Goal: Task Accomplishment & Management: Use online tool/utility

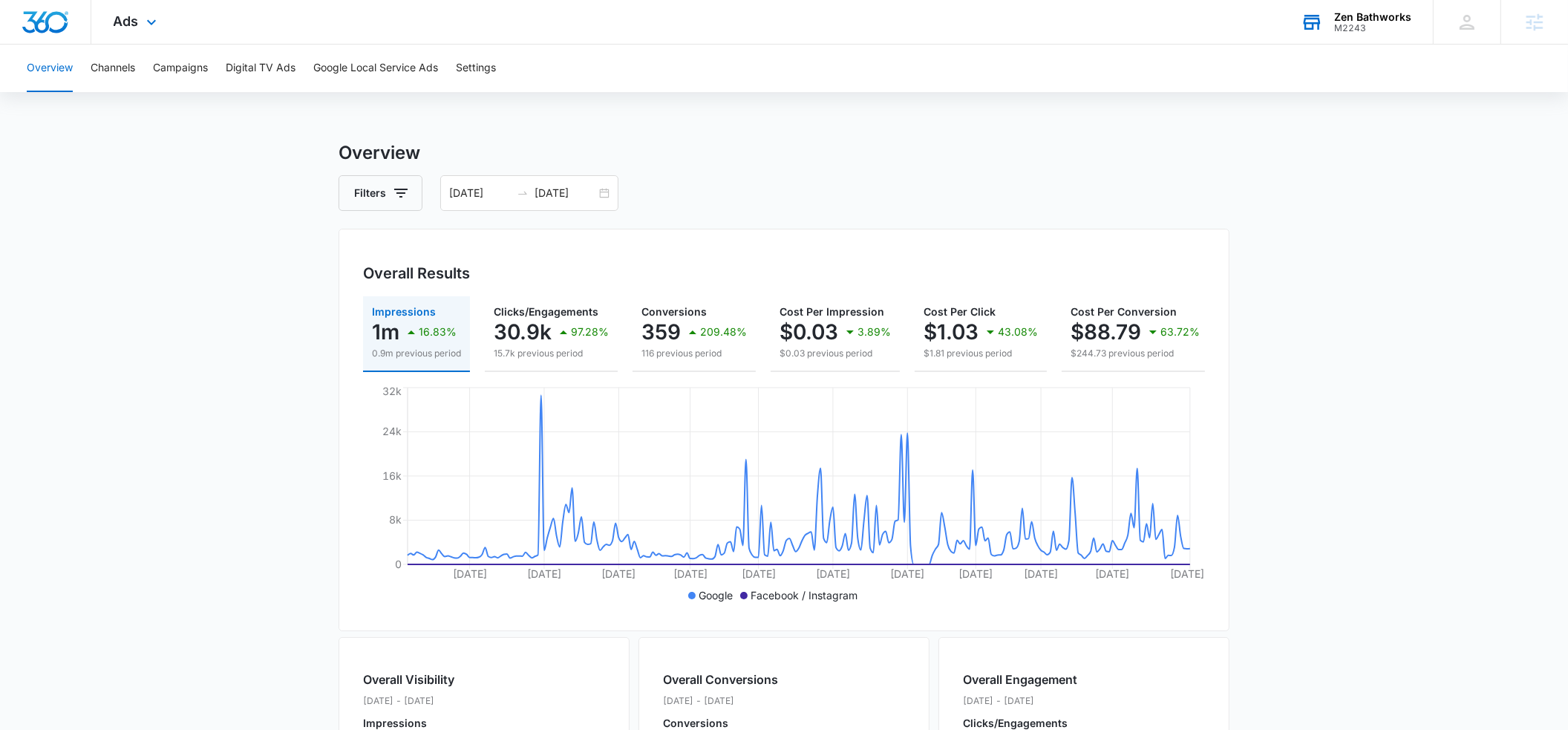
click at [1348, 25] on div "M2243" at bounding box center [1372, 28] width 77 height 10
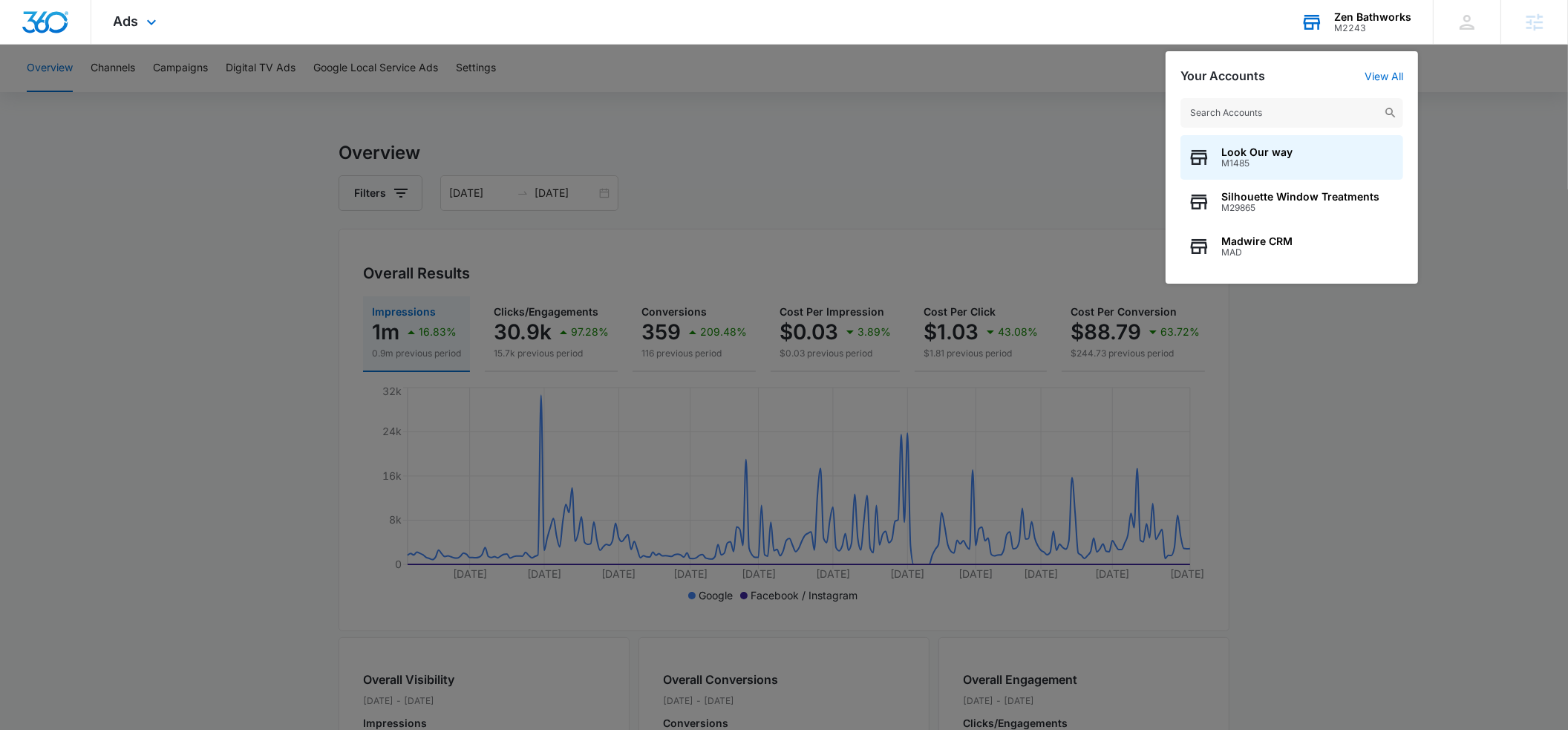
click at [1209, 111] on input "text" at bounding box center [1291, 112] width 222 height 29
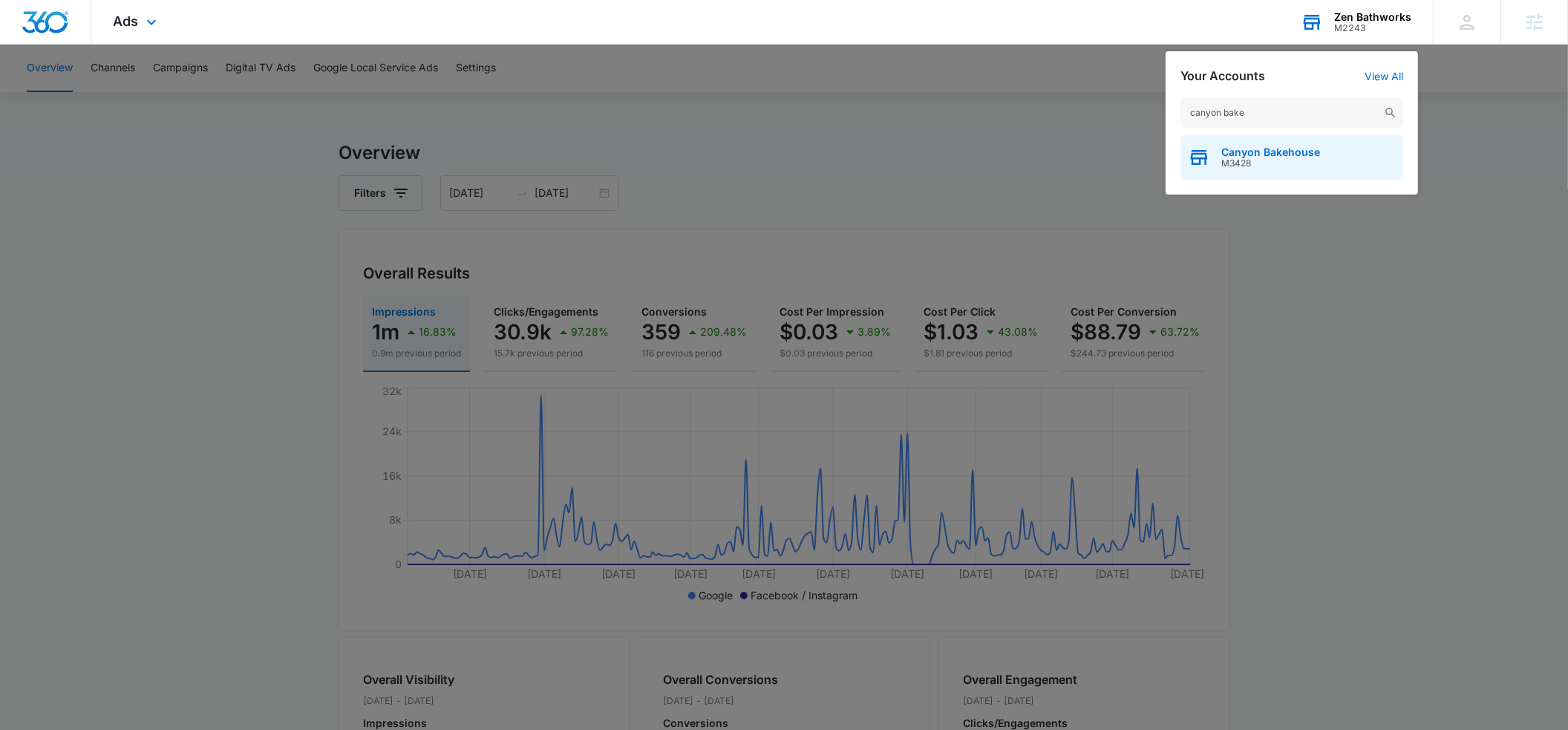
type input "canyon bake"
click at [1236, 148] on span "Canyon Bakehouse" at bounding box center [1271, 152] width 99 height 11
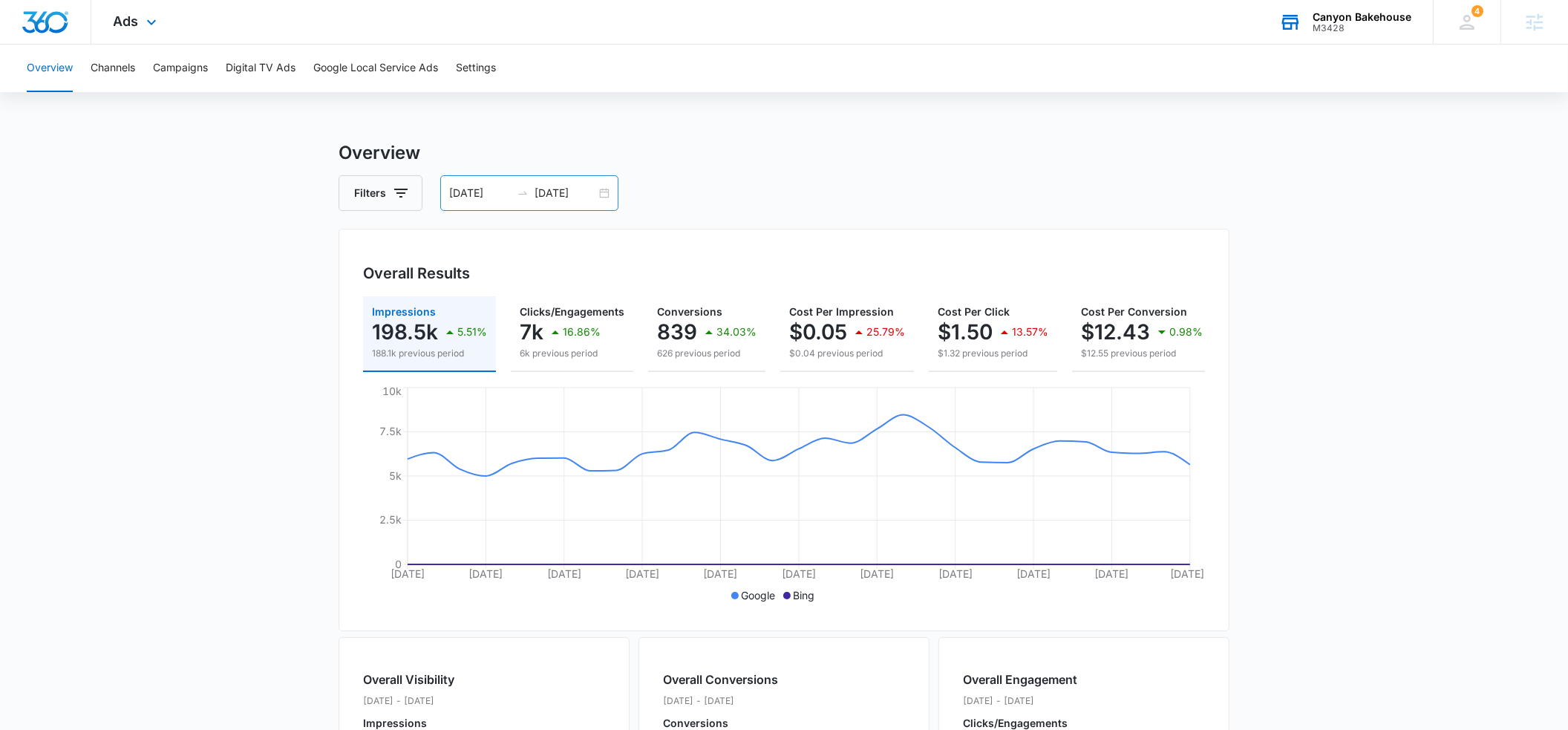
click at [487, 191] on input "08/12/2025" at bounding box center [480, 193] width 62 height 16
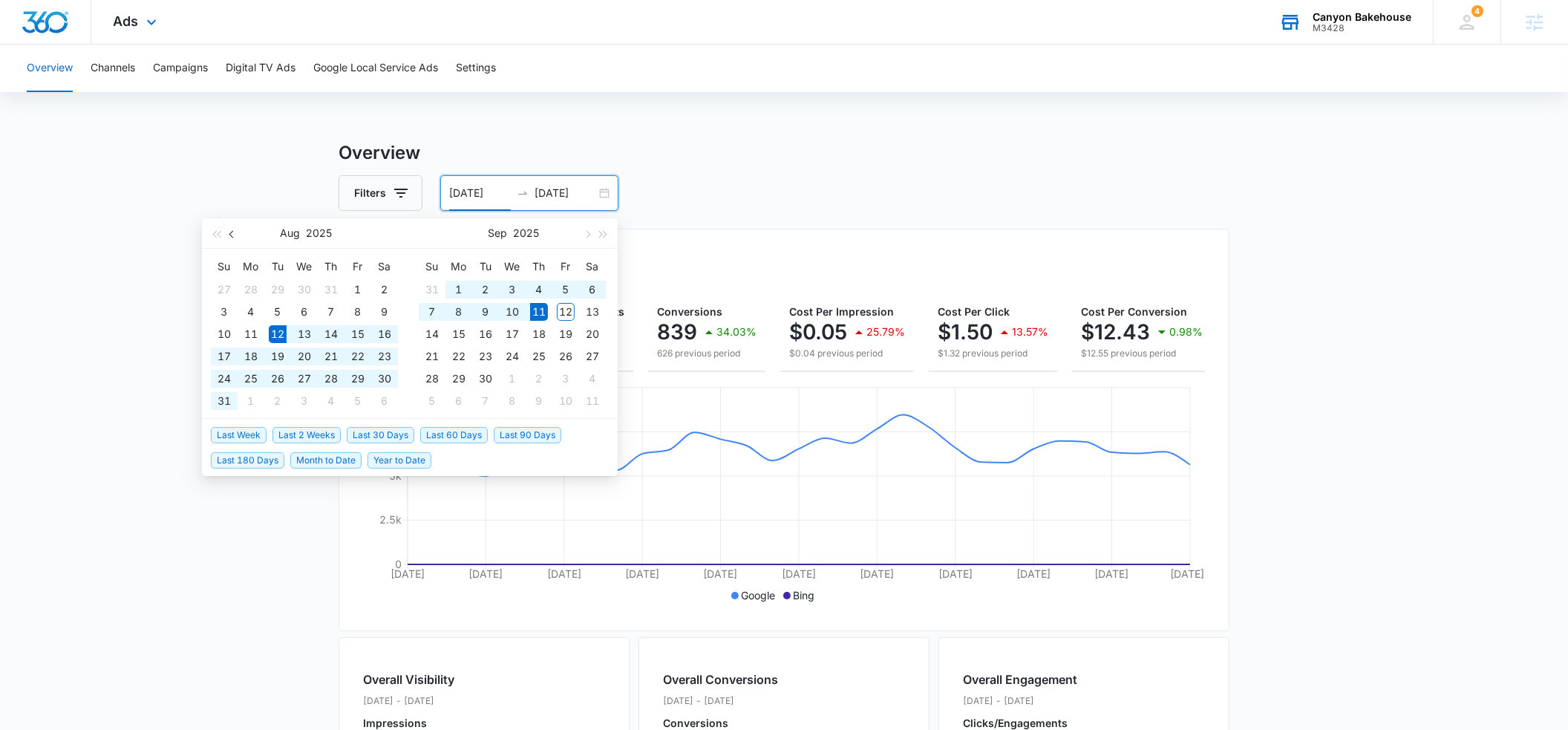
click at [230, 236] on span "button" at bounding box center [233, 234] width 8 height 8
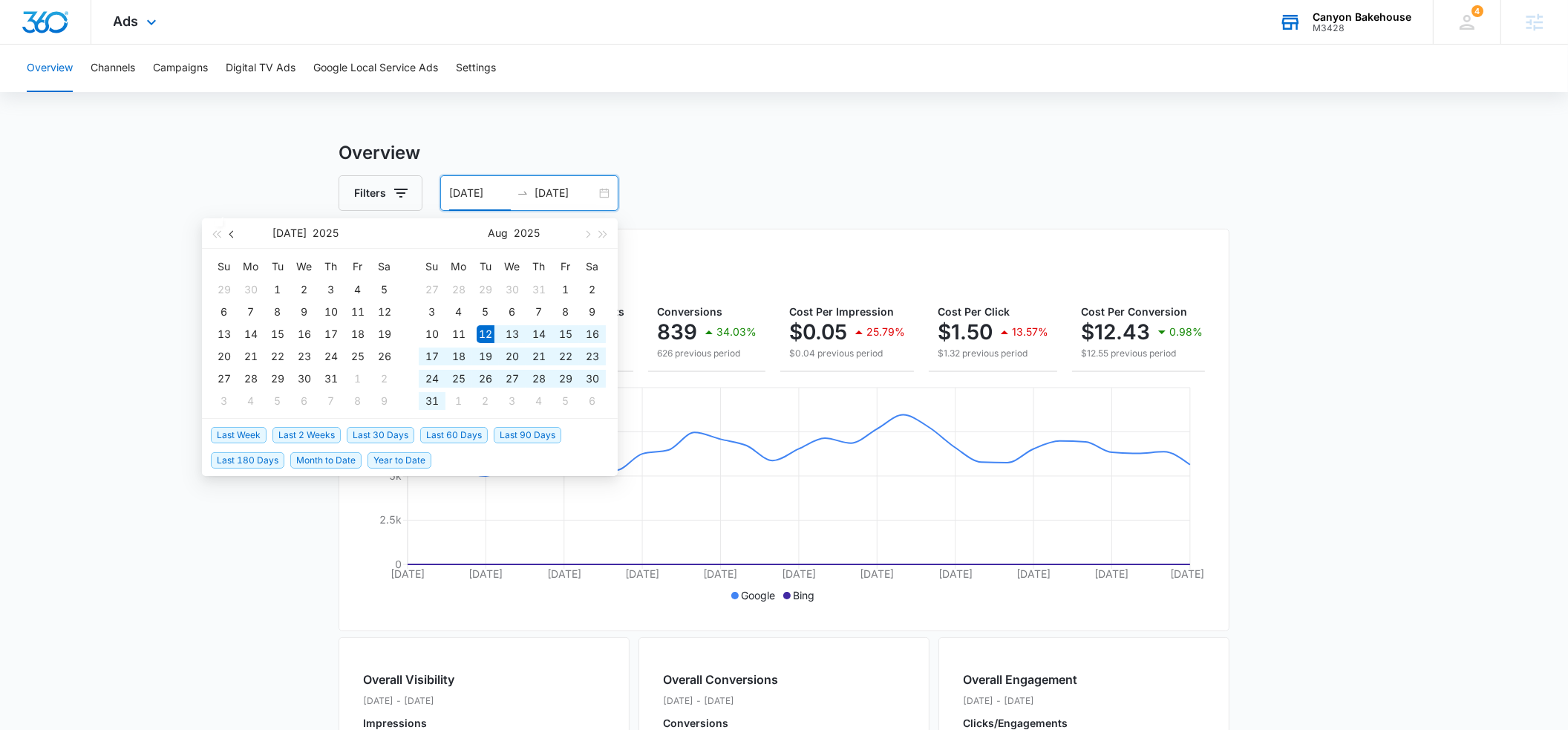
click at [233, 234] on span "button" at bounding box center [233, 234] width 8 height 8
click at [229, 236] on button "button" at bounding box center [232, 233] width 16 height 29
click at [229, 235] on span "button" at bounding box center [233, 234] width 8 height 8
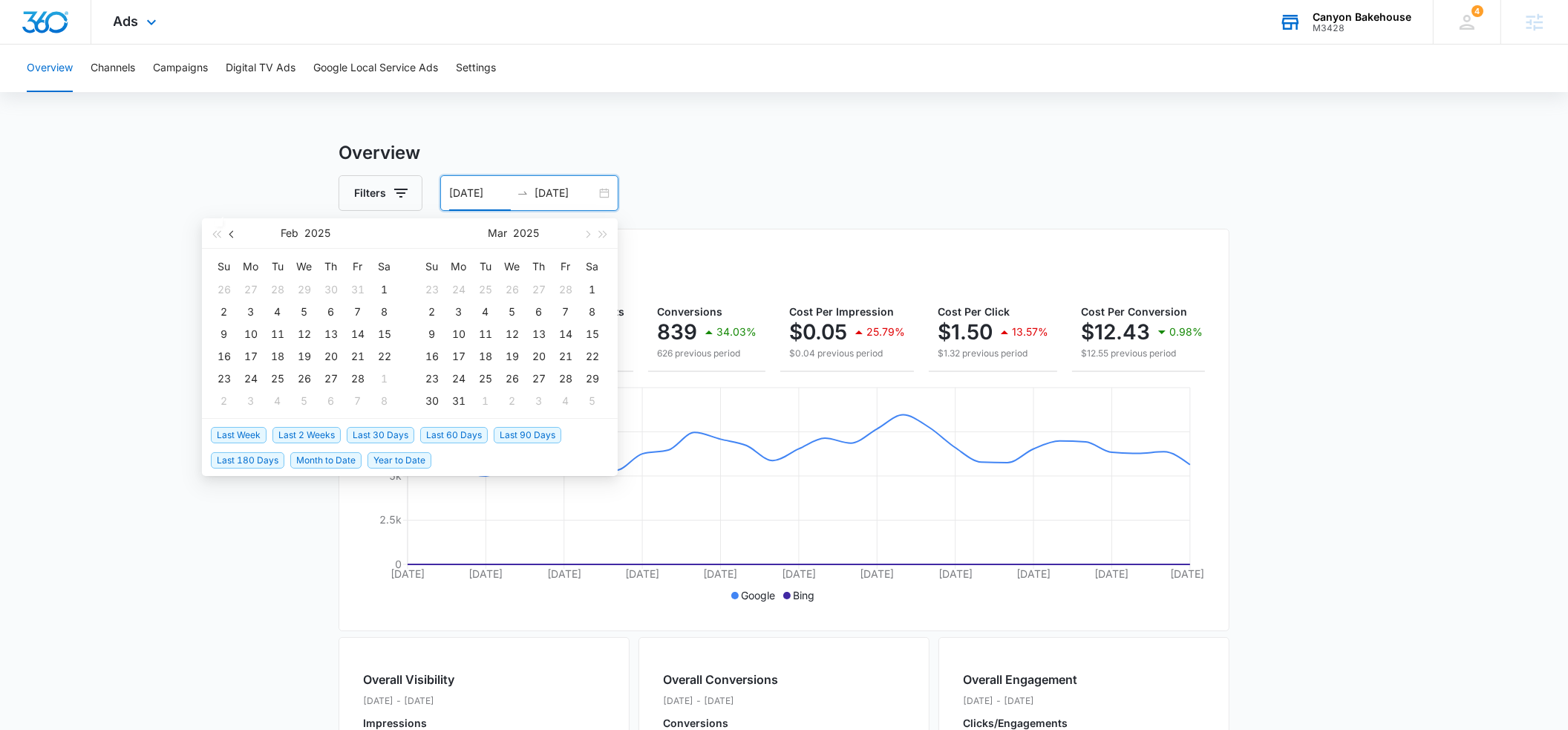
click at [229, 235] on span "button" at bounding box center [233, 234] width 8 height 8
type input "01/01/2025"
click at [303, 286] on div "1" at bounding box center [304, 289] width 18 height 18
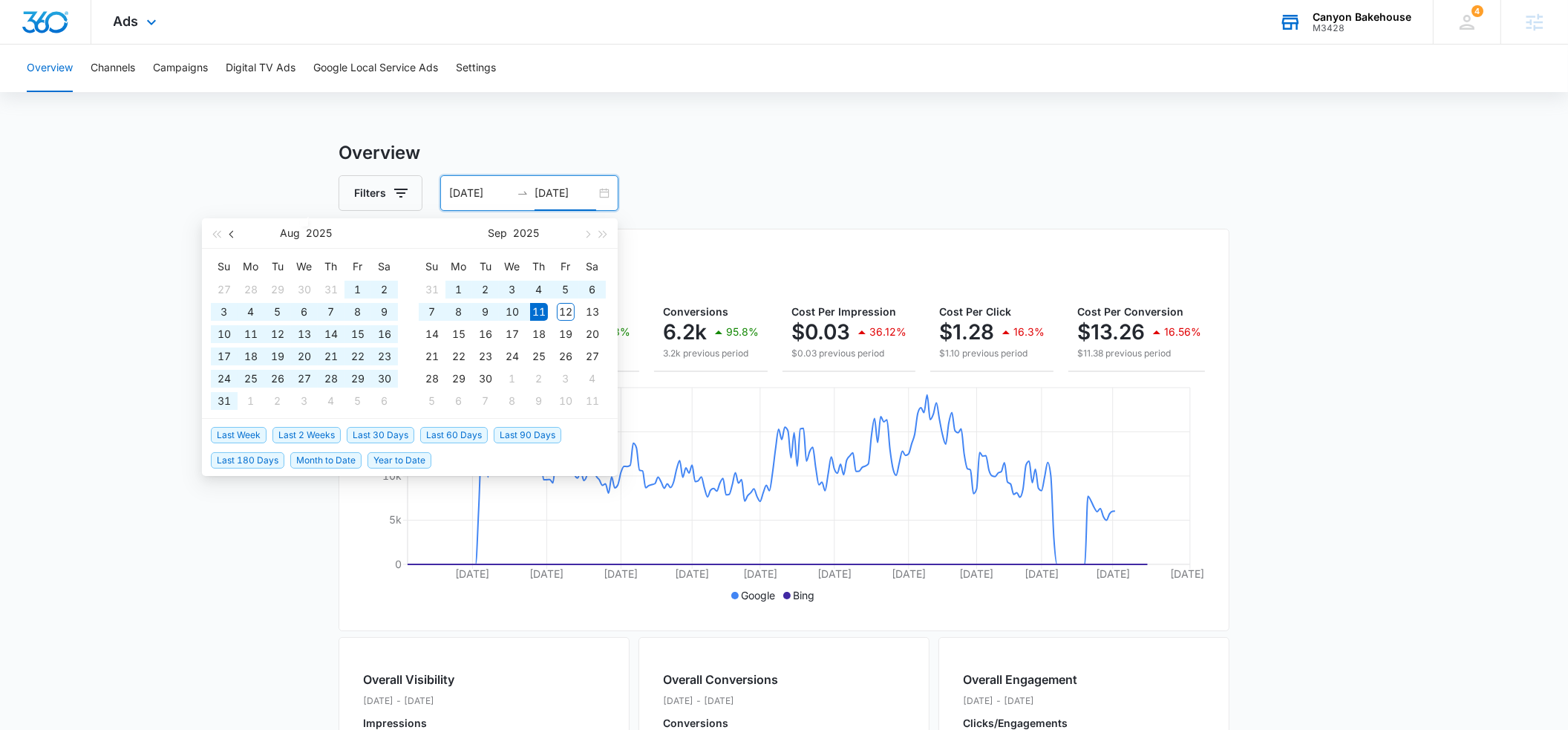
click at [230, 235] on span "button" at bounding box center [233, 234] width 8 height 8
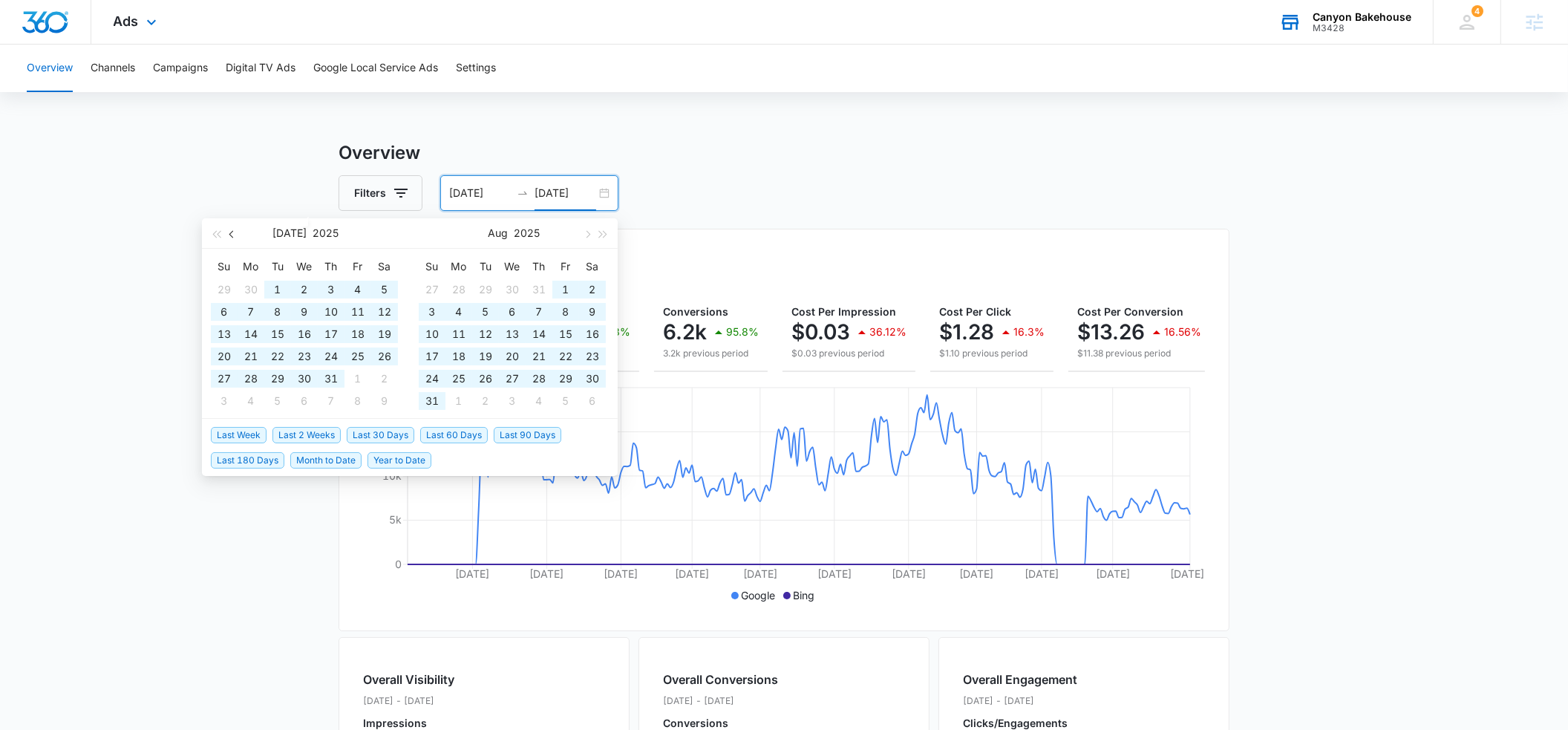
click at [230, 235] on span "button" at bounding box center [233, 234] width 8 height 8
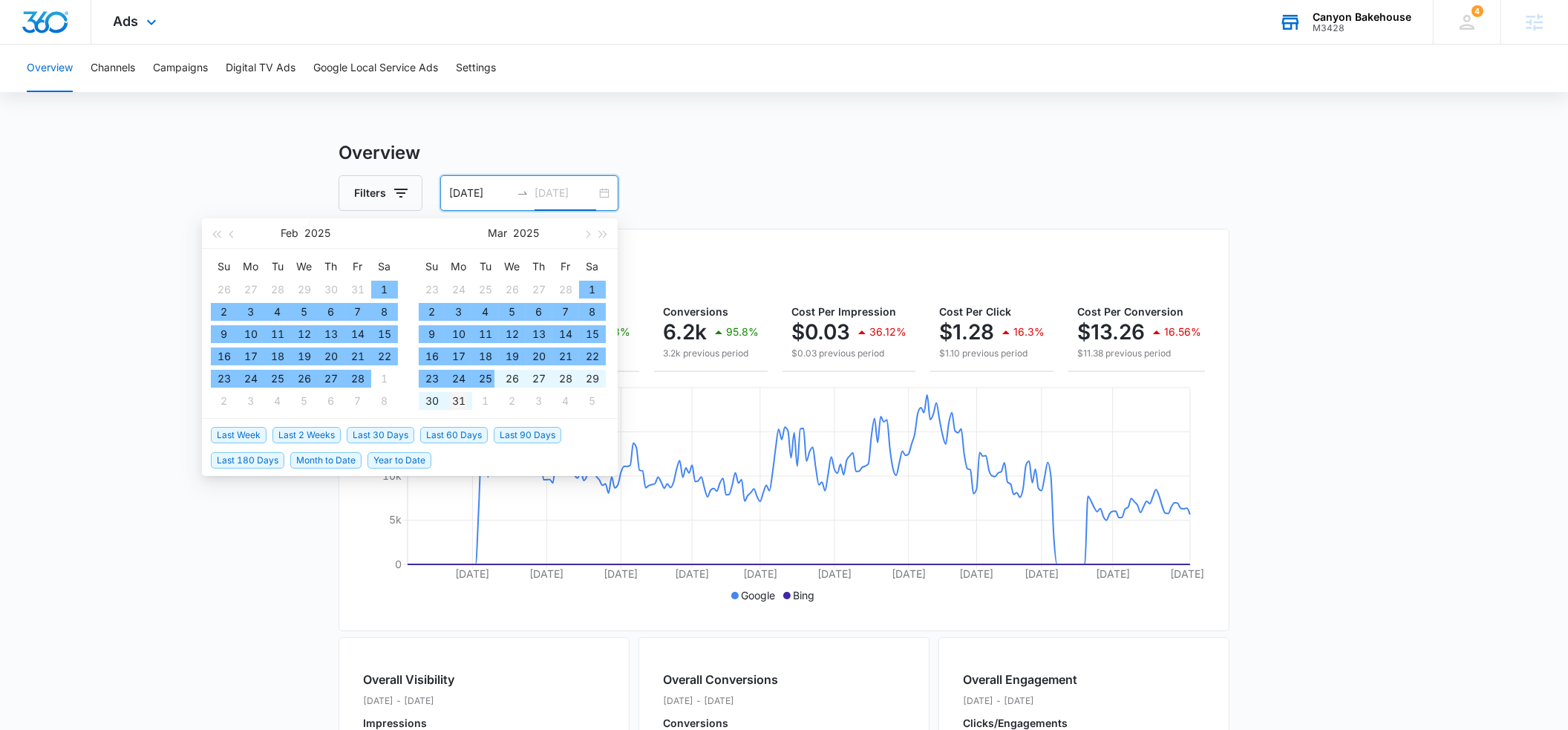
type input "03/31/2025"
click at [460, 398] on div "31" at bounding box center [458, 400] width 18 height 18
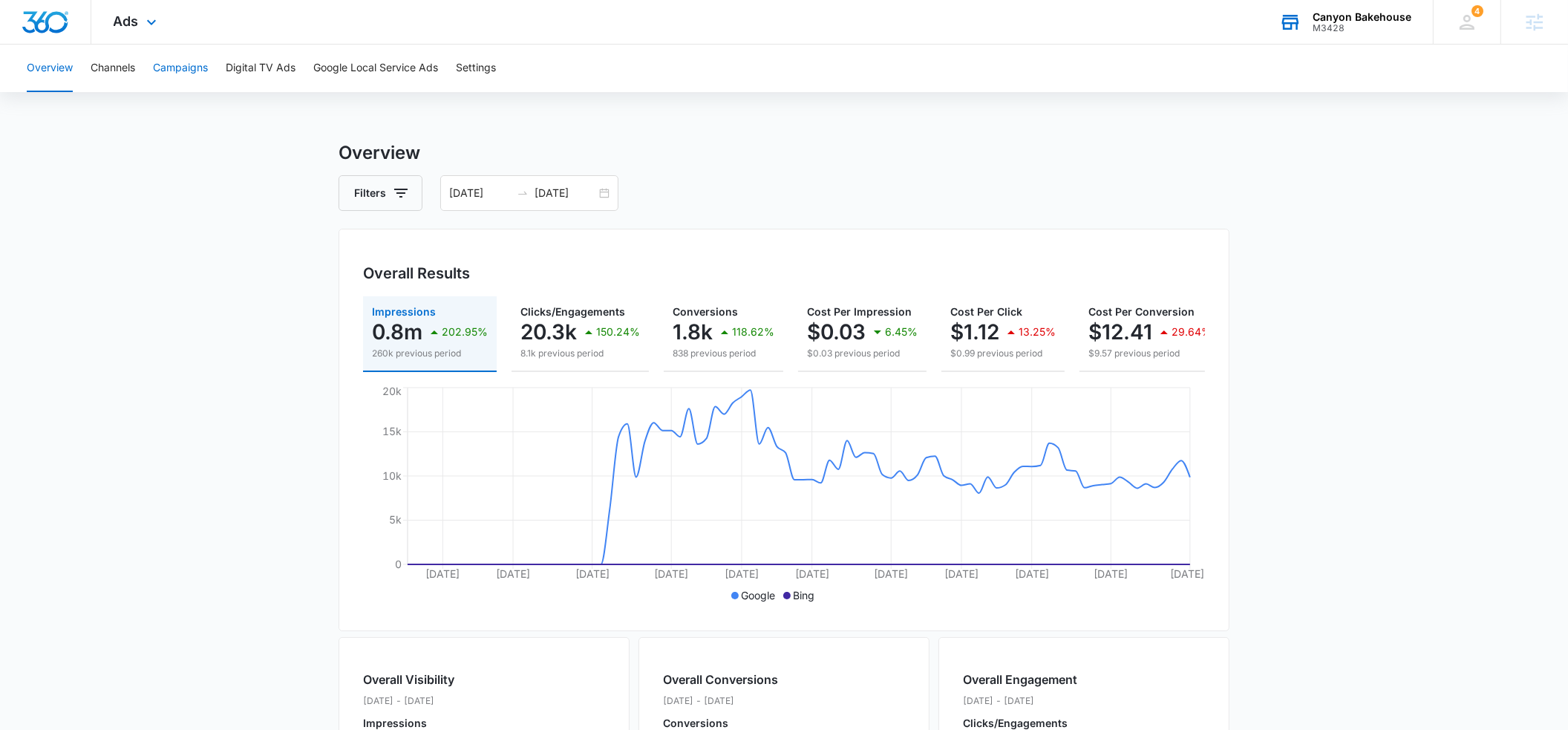
click at [178, 67] on button "Campaigns" at bounding box center [181, 68] width 55 height 48
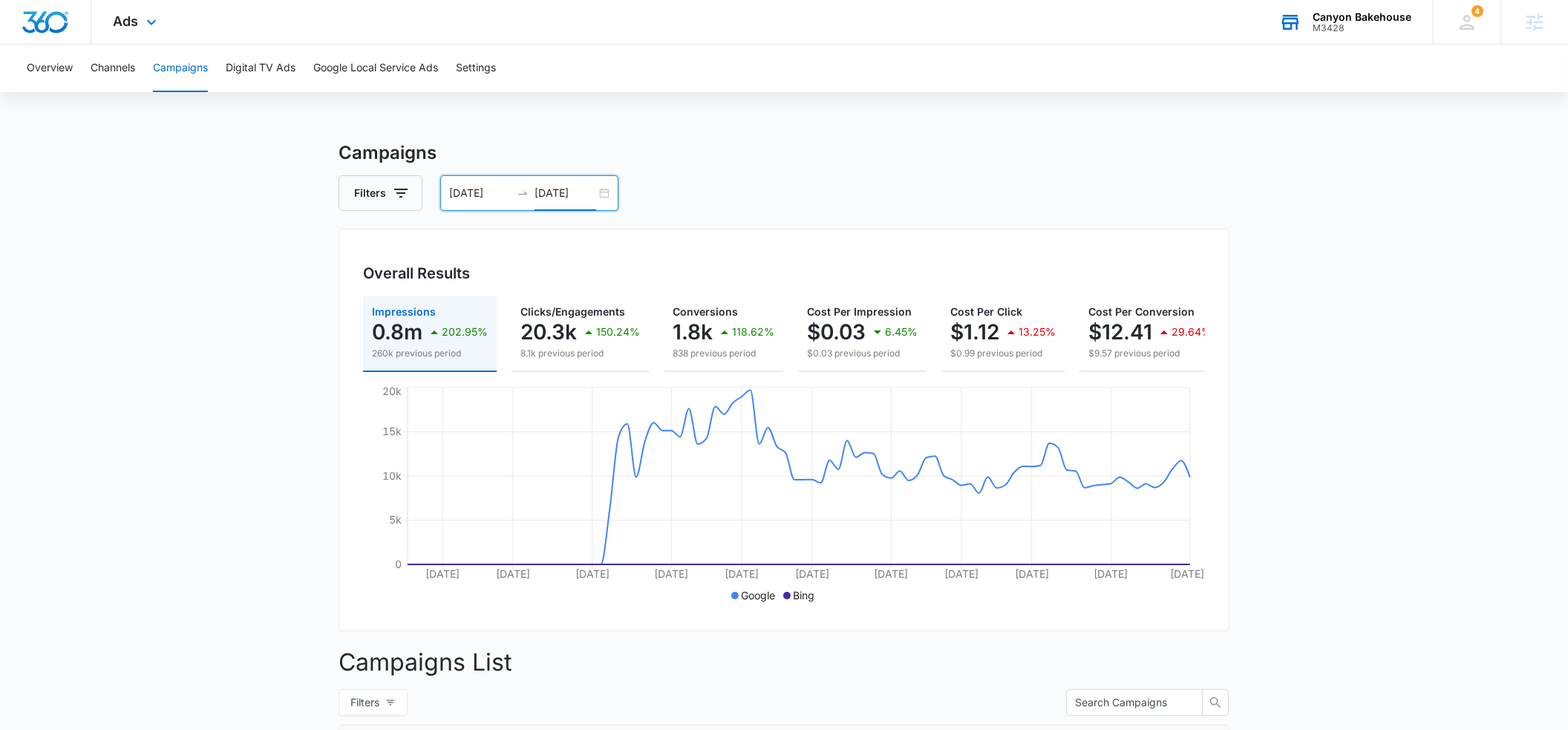
click at [588, 193] on input "03/31/2025" at bounding box center [564, 193] width 62 height 16
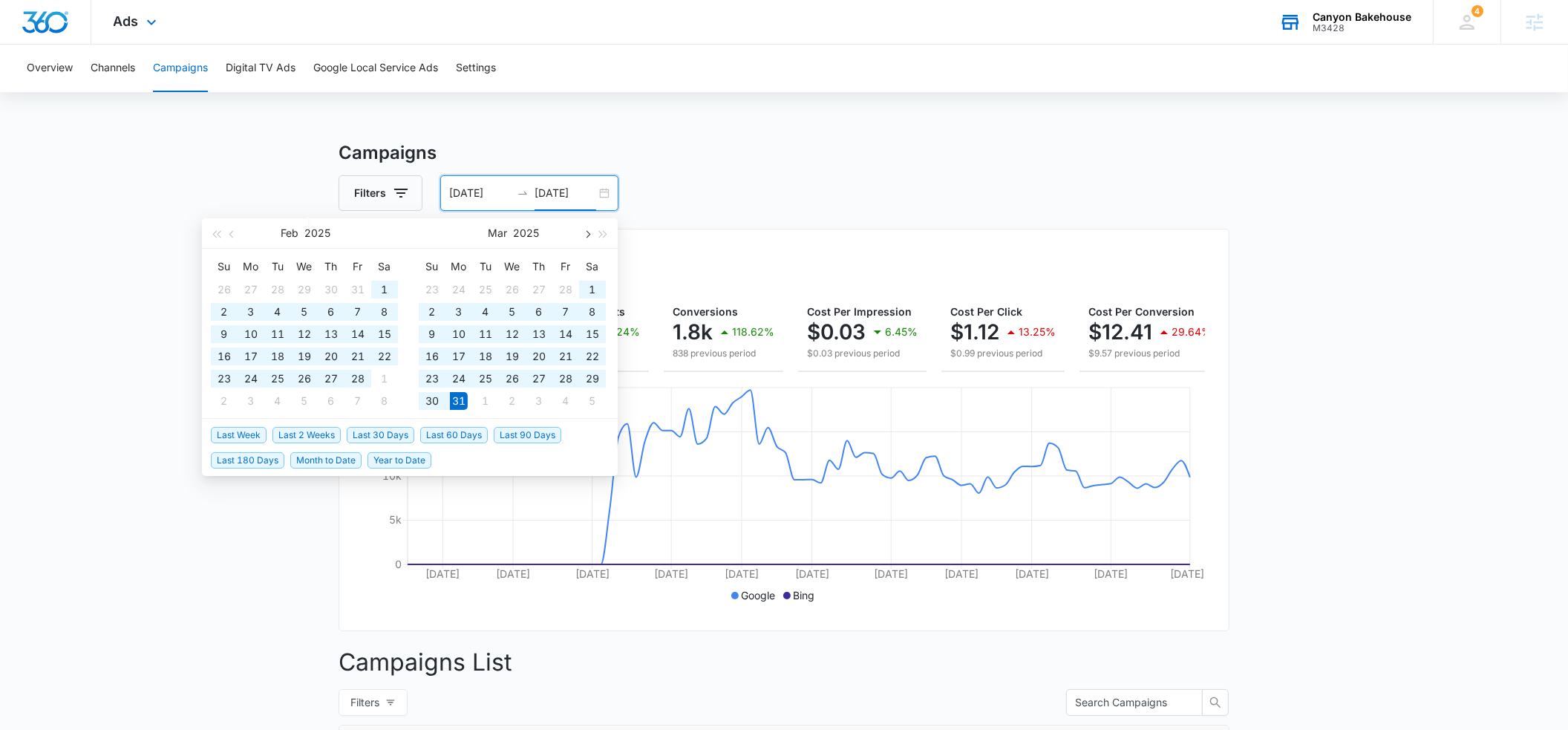
click at [586, 232] on span "button" at bounding box center [586, 234] width 8 height 8
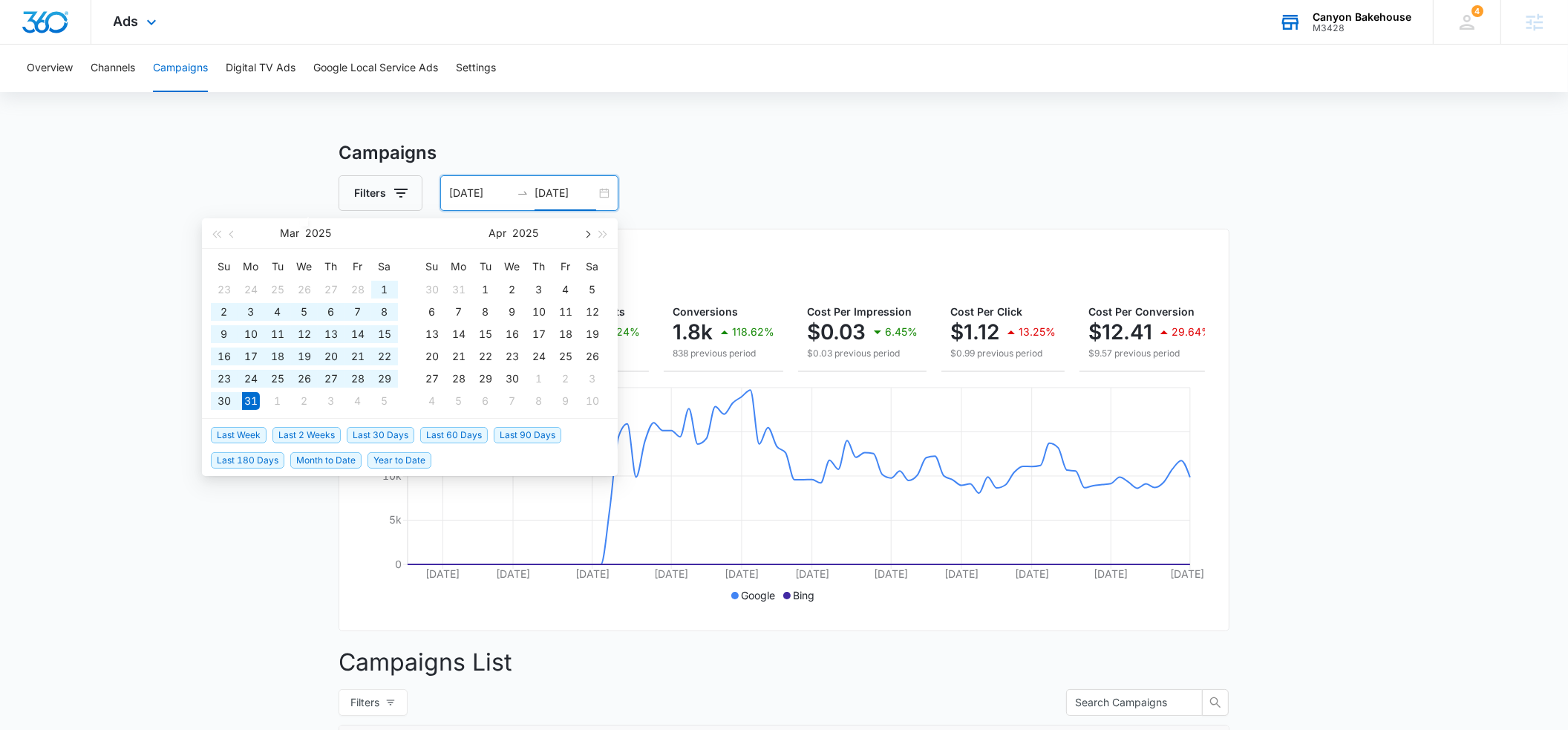
click at [586, 232] on span "button" at bounding box center [586, 234] width 8 height 8
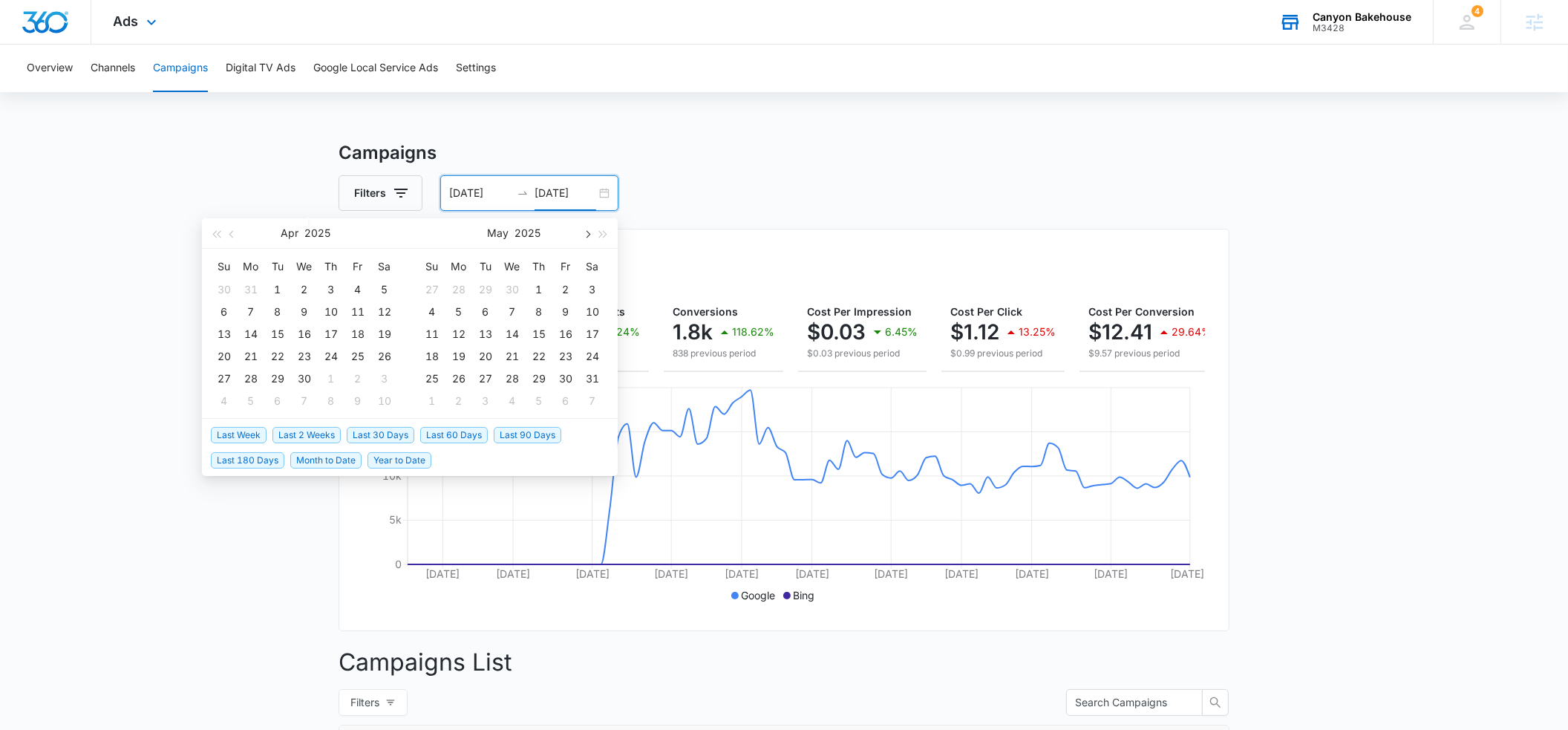
click at [586, 232] on span "button" at bounding box center [586, 234] width 8 height 8
type input "06/30/2025"
click at [460, 378] on div "30" at bounding box center [458, 378] width 18 height 18
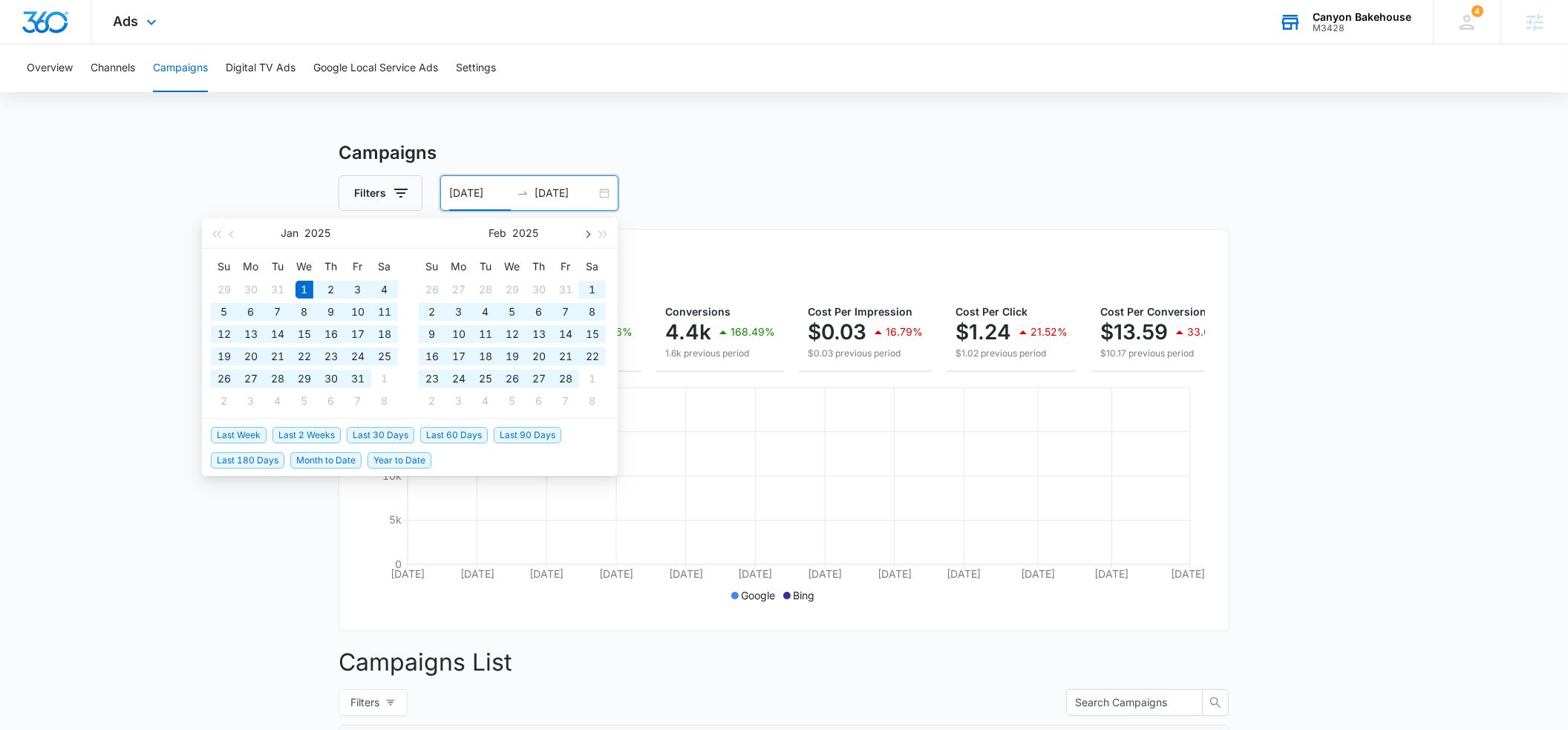
click at [587, 239] on button "button" at bounding box center [586, 233] width 16 height 29
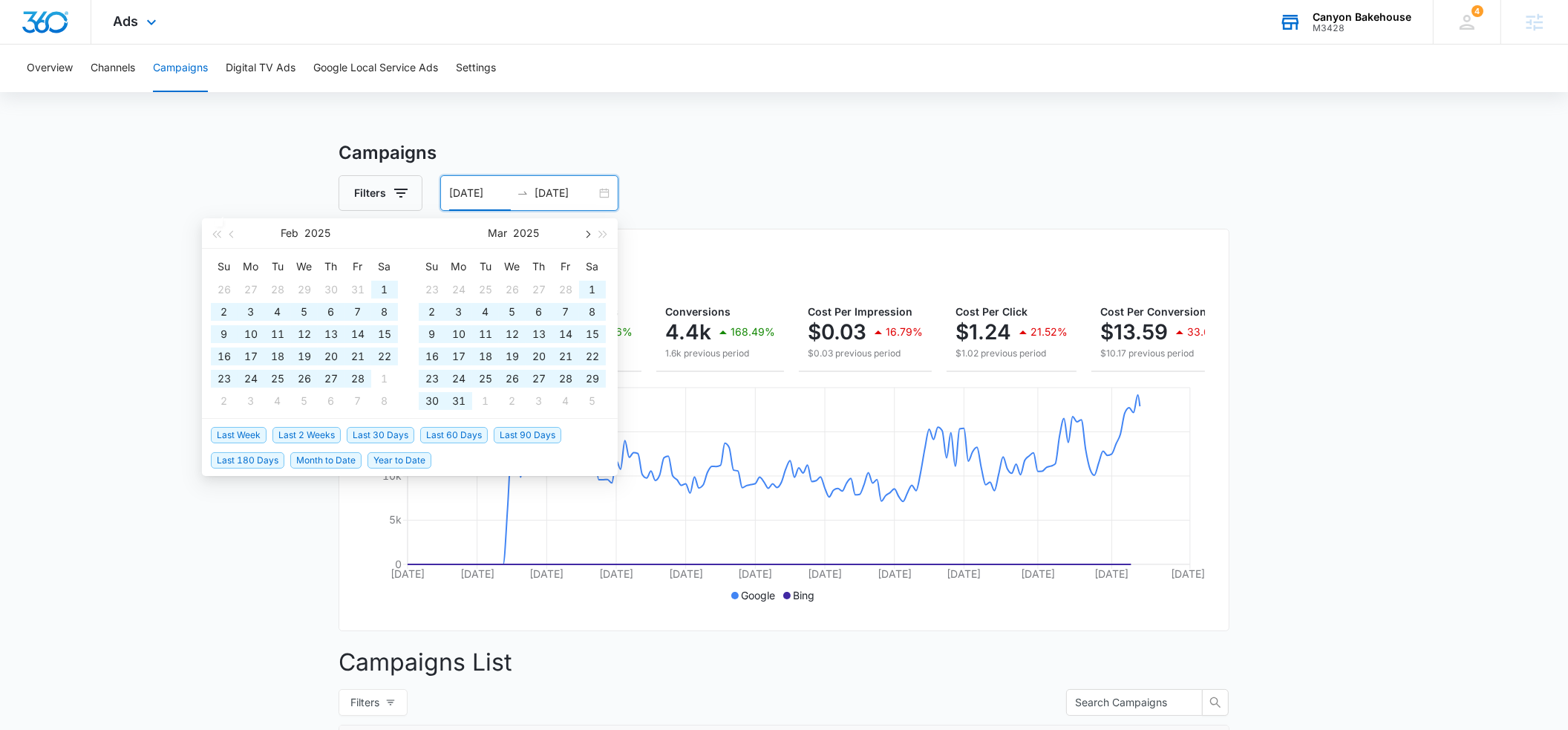
click at [587, 239] on button "button" at bounding box center [586, 233] width 16 height 29
type input "04/01/2025"
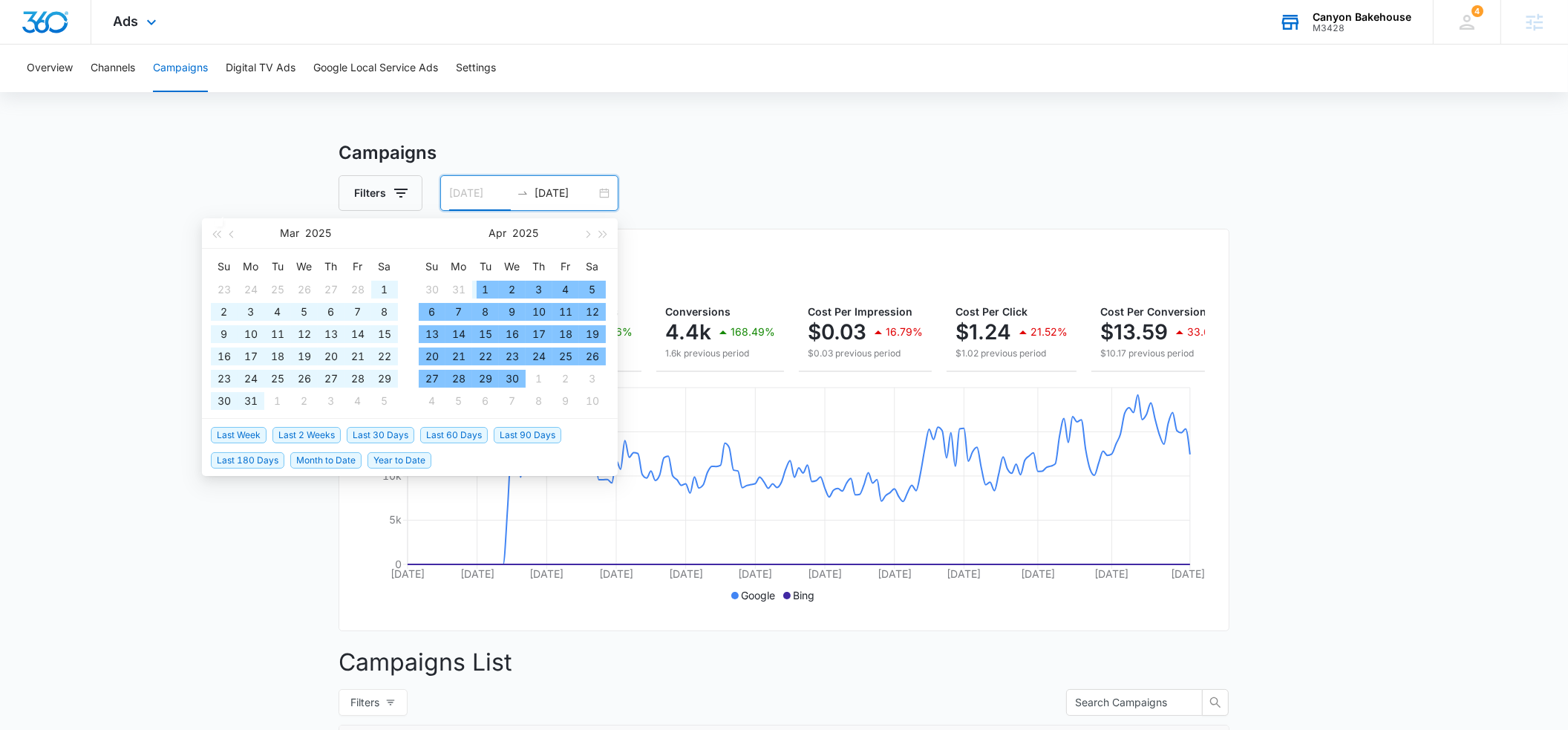
click at [486, 288] on div "1" at bounding box center [486, 289] width 18 height 18
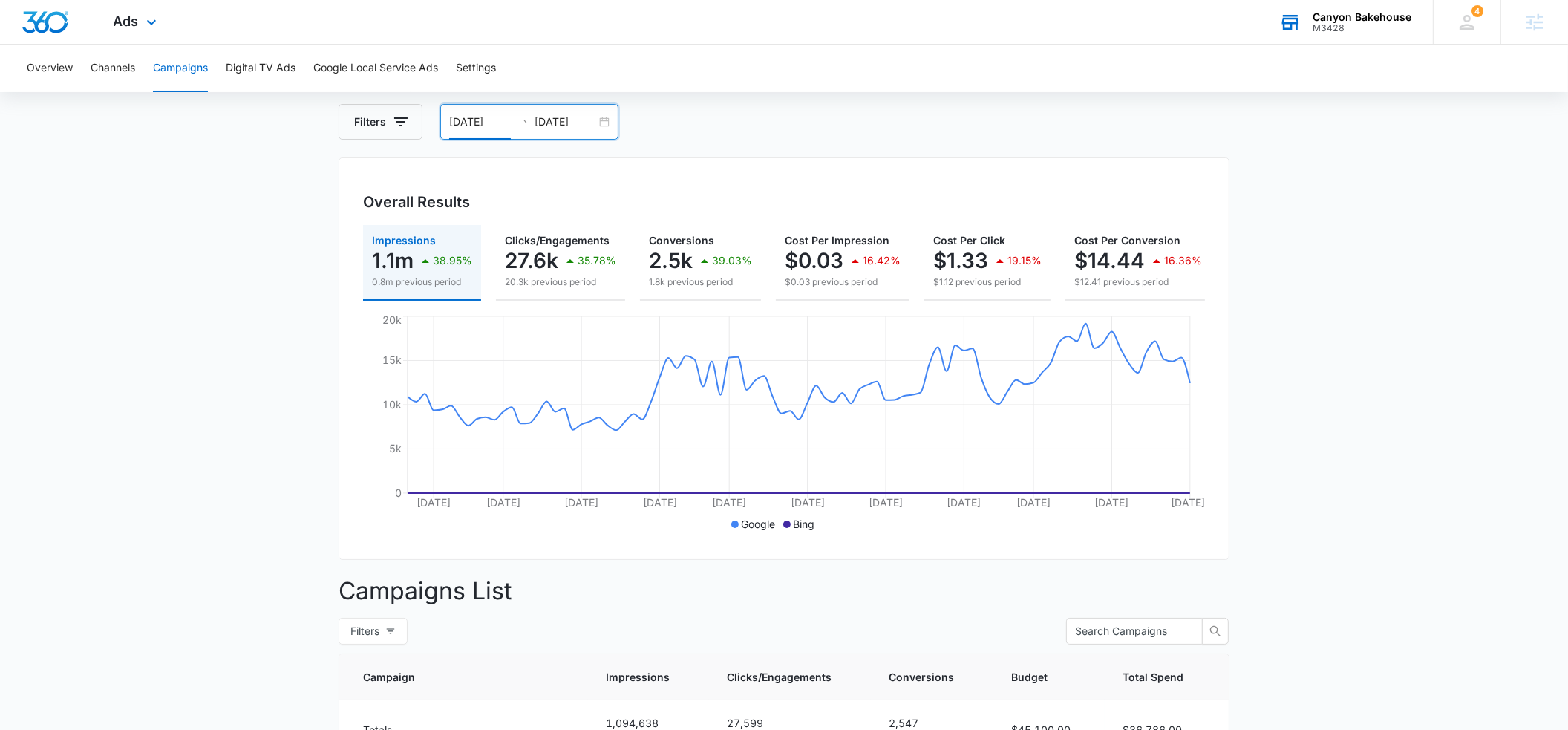
scroll to position [68, 0]
click at [588, 123] on input "06/30/2025" at bounding box center [564, 125] width 62 height 16
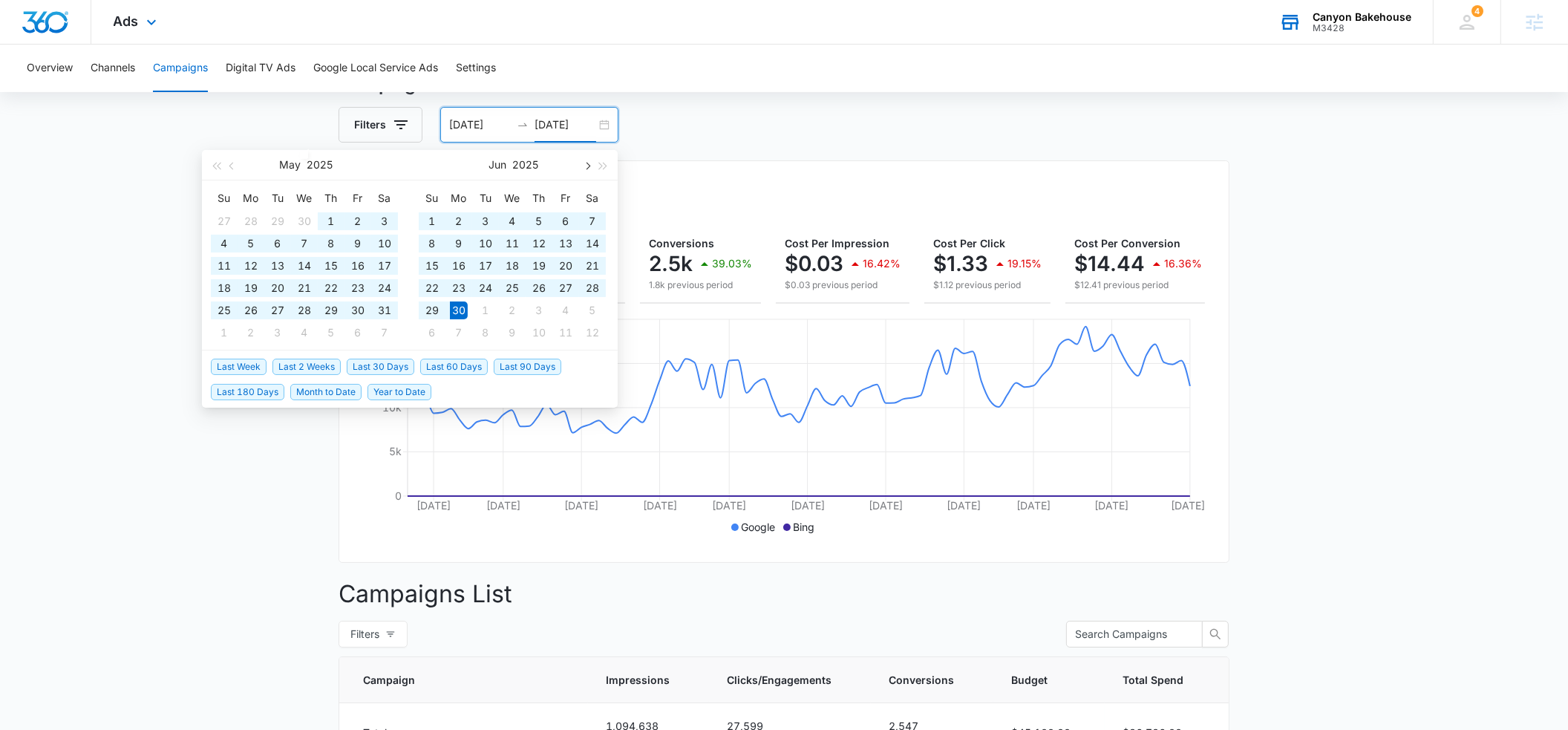
click at [587, 163] on span "button" at bounding box center [586, 166] width 8 height 8
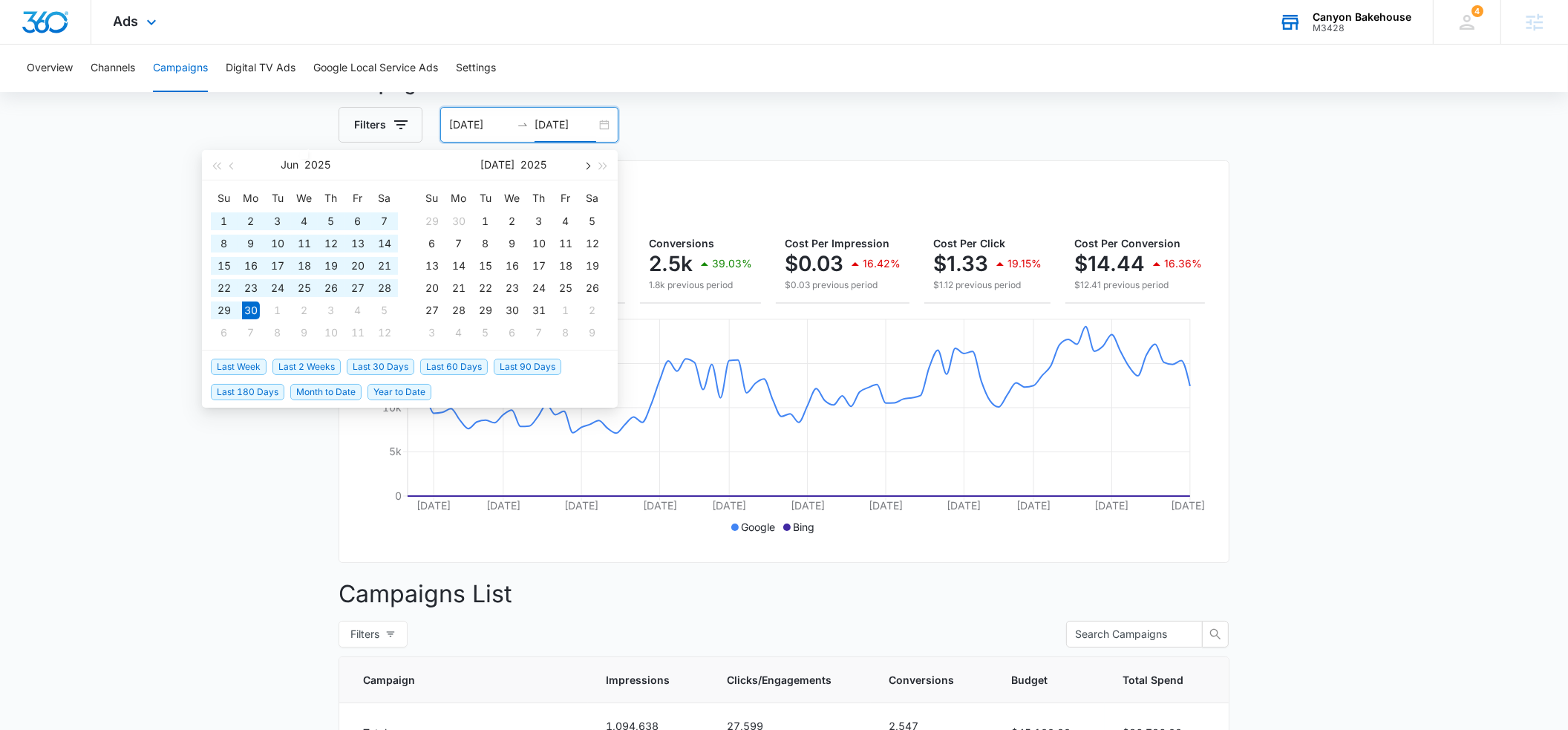
click at [587, 163] on span "button" at bounding box center [586, 166] width 8 height 8
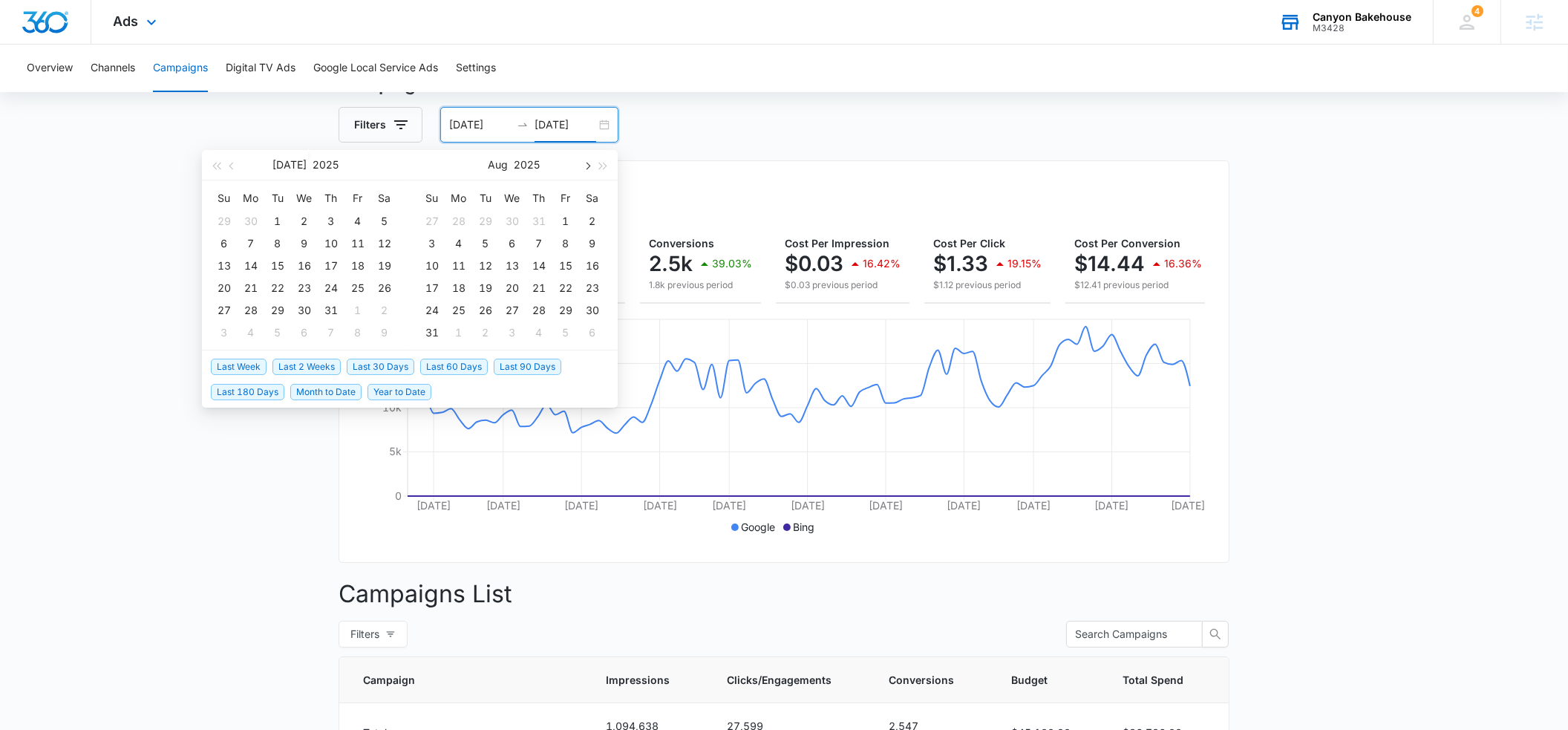
click at [587, 163] on span "button" at bounding box center [586, 166] width 8 height 8
type input "09/12/2025"
click at [564, 246] on div "12" at bounding box center [565, 243] width 18 height 18
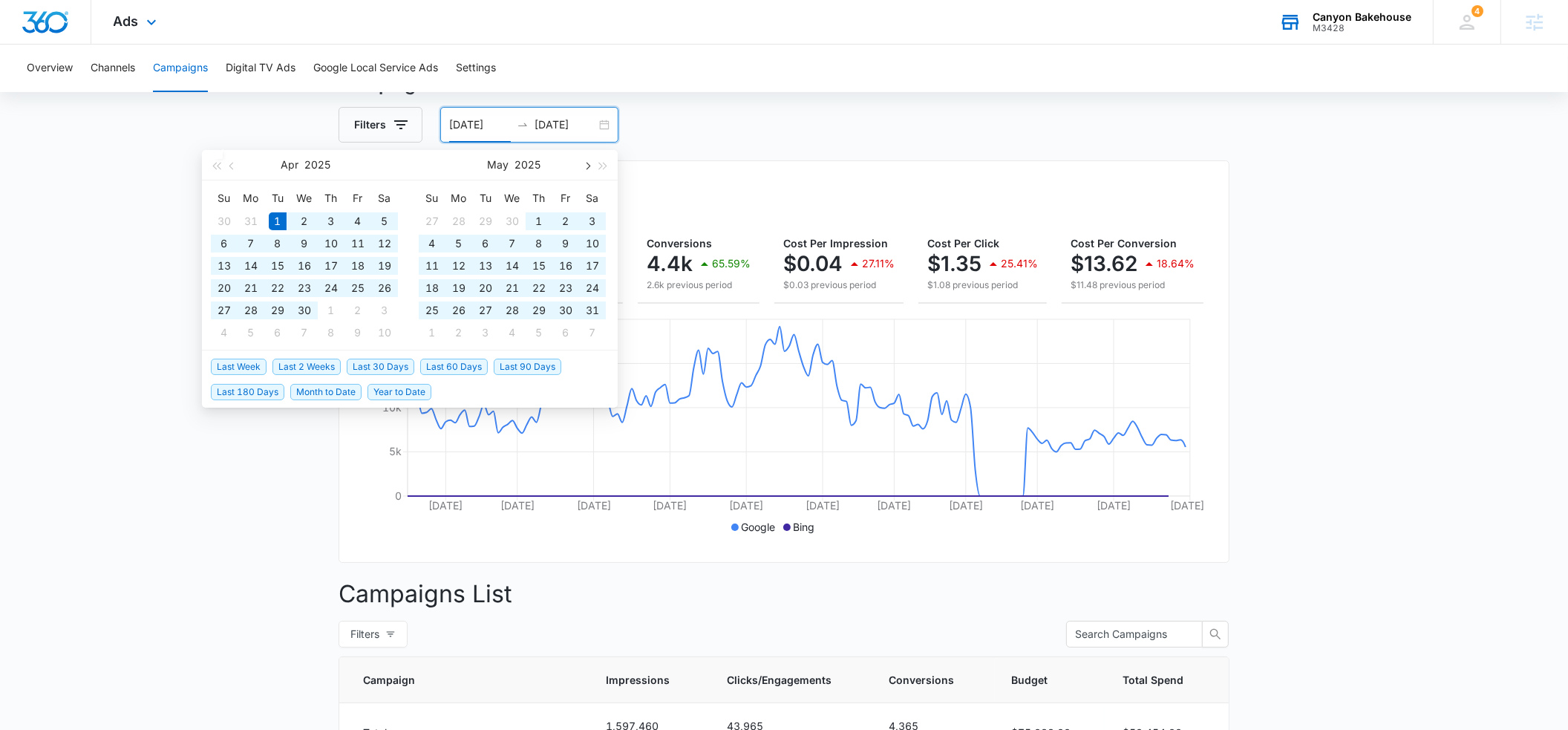
click at [587, 163] on span "button" at bounding box center [586, 166] width 8 height 8
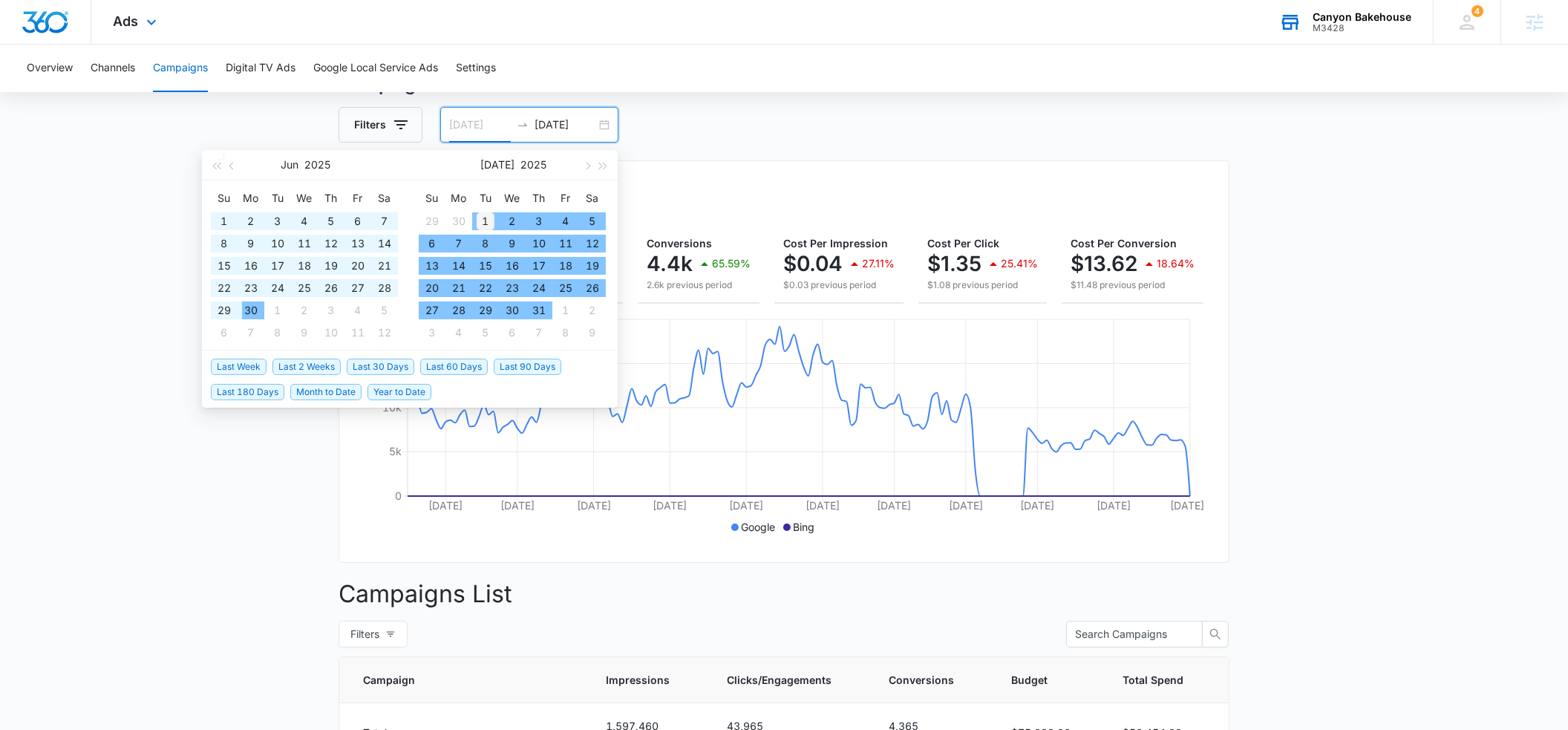
type input "07/01/2025"
click at [480, 218] on div "1" at bounding box center [486, 221] width 18 height 18
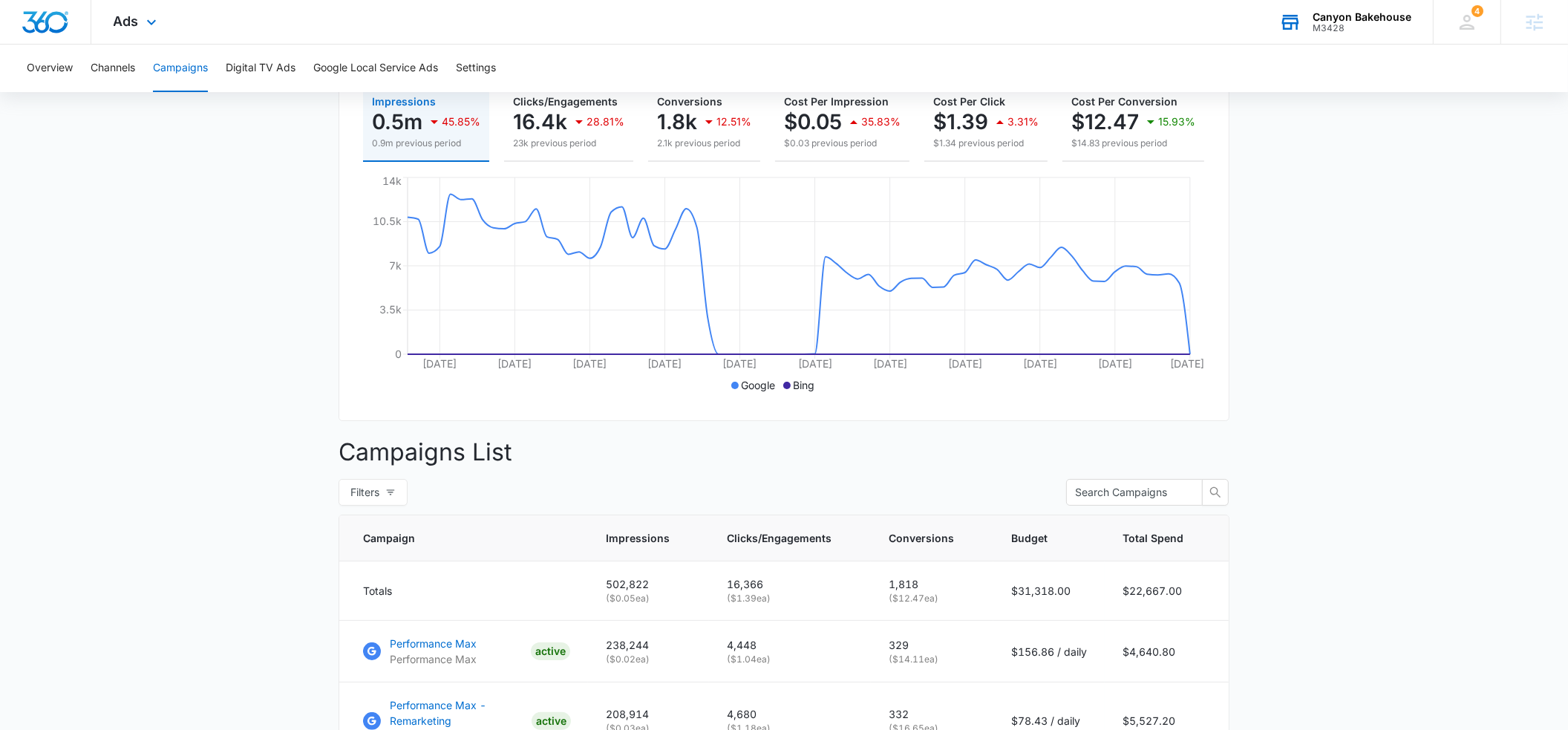
scroll to position [212, 0]
